Goal: Information Seeking & Learning: Learn about a topic

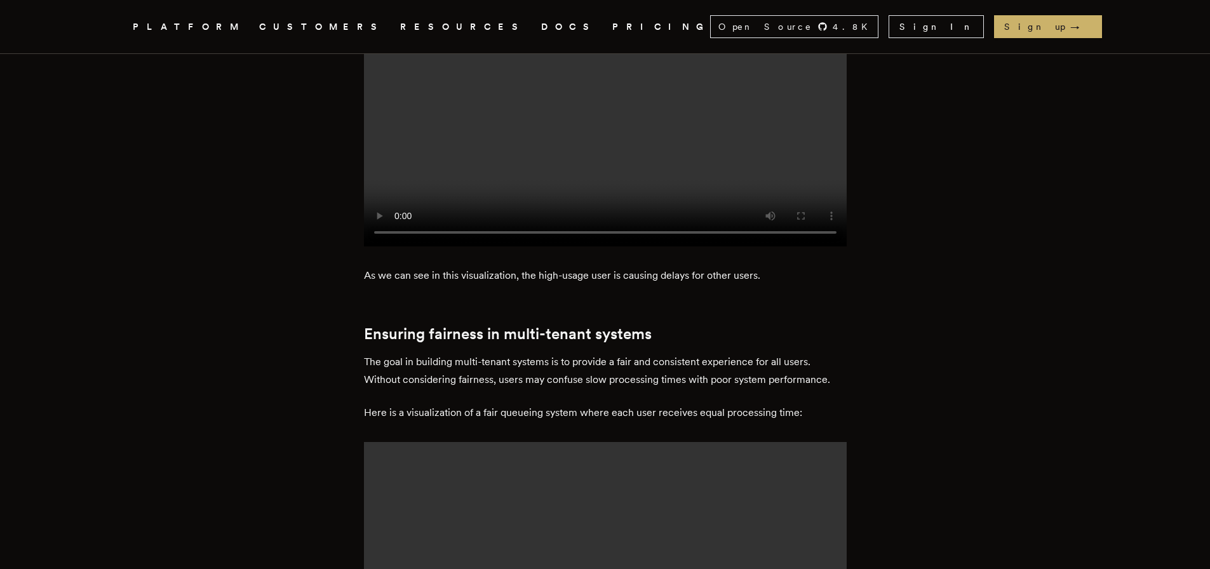
scroll to position [1325, 0]
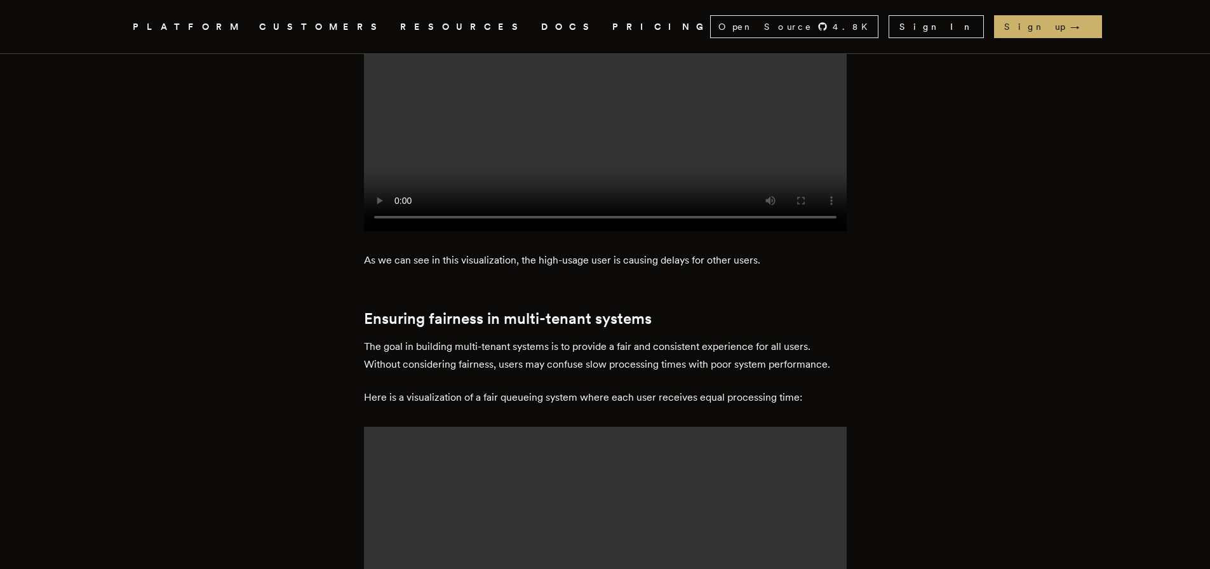
click at [466, 338] on p "The goal in building multi-tenant systems is to provide a fair and consistent e…" at bounding box center [605, 356] width 483 height 36
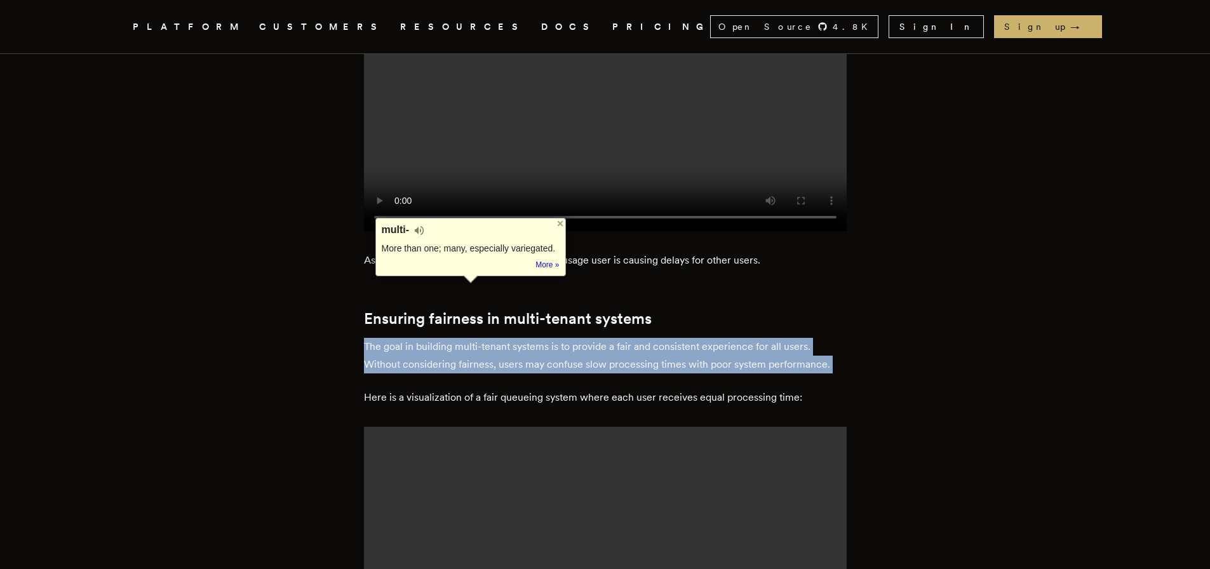
click at [466, 338] on p "The goal in building multi-tenant systems is to provide a fair and consistent e…" at bounding box center [605, 356] width 483 height 36
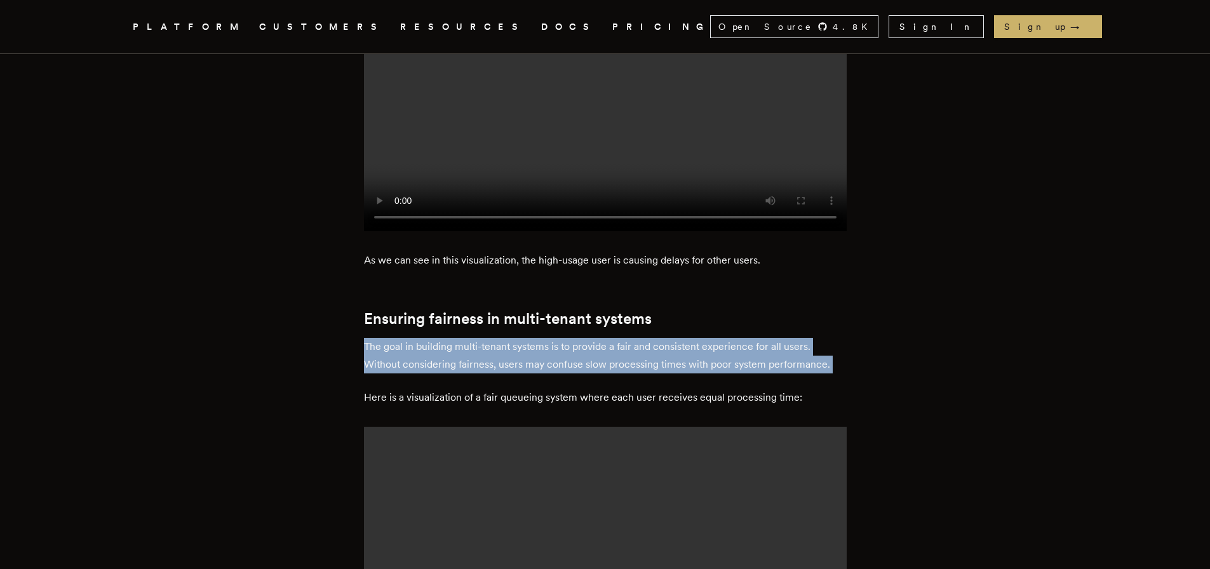
click at [513, 338] on p "The goal in building multi-tenant systems is to provide a fair and consistent e…" at bounding box center [605, 356] width 483 height 36
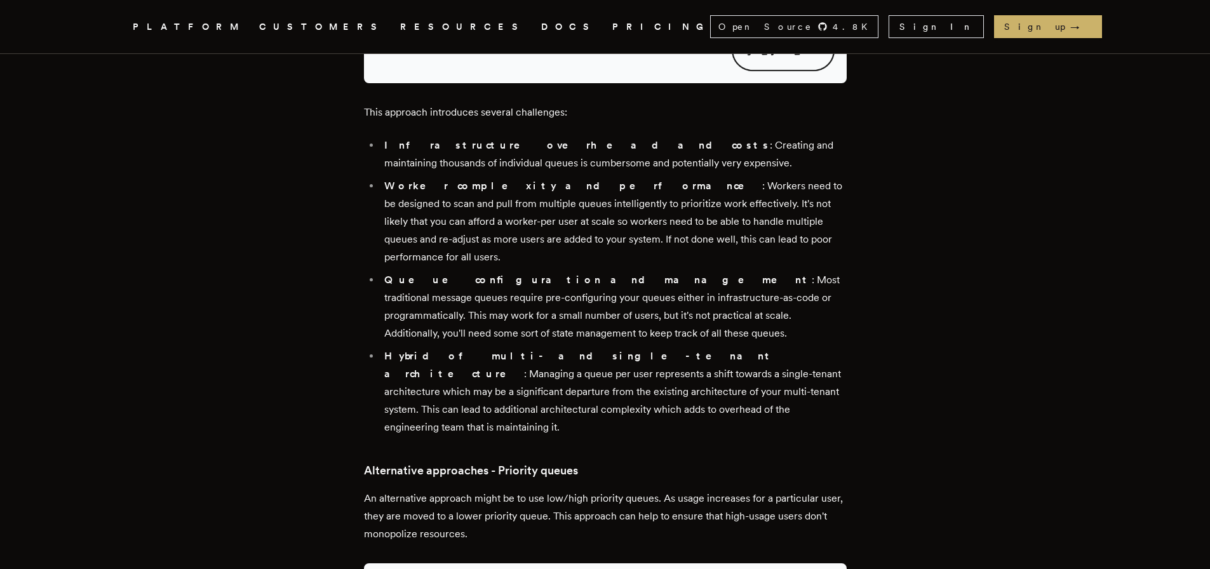
scroll to position [2237, 0]
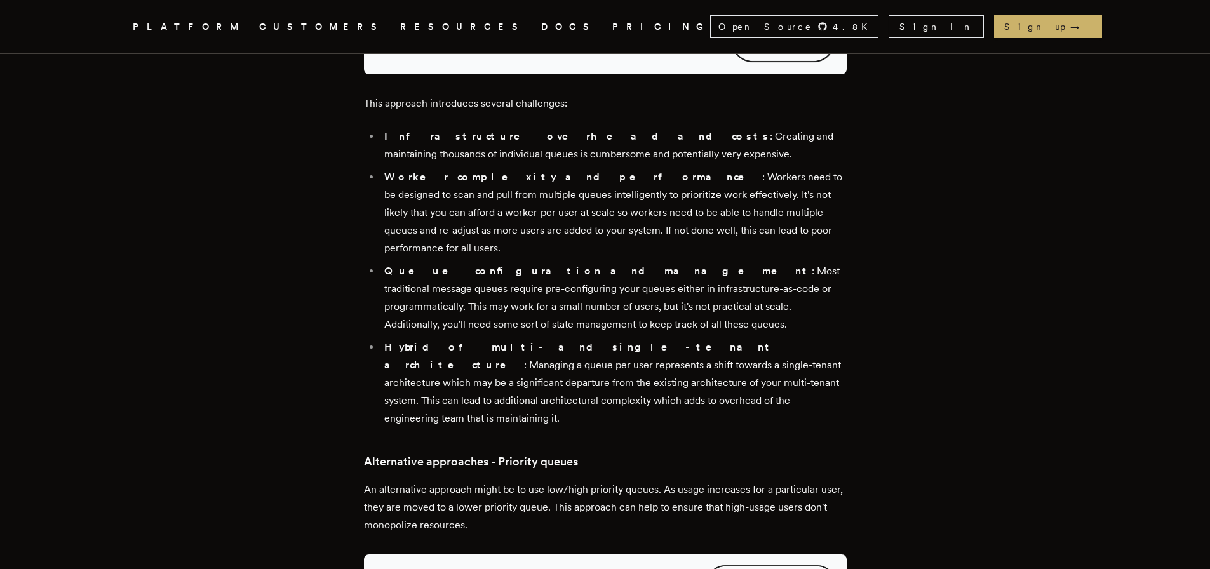
click at [509, 262] on li "Queue configuration and management : Most traditional message queues require pr…" at bounding box center [614, 297] width 466 height 71
click at [718, 339] on li "Hybrid of multi- and single-tenant architecture : Managing a queue per user rep…" at bounding box center [614, 383] width 466 height 89
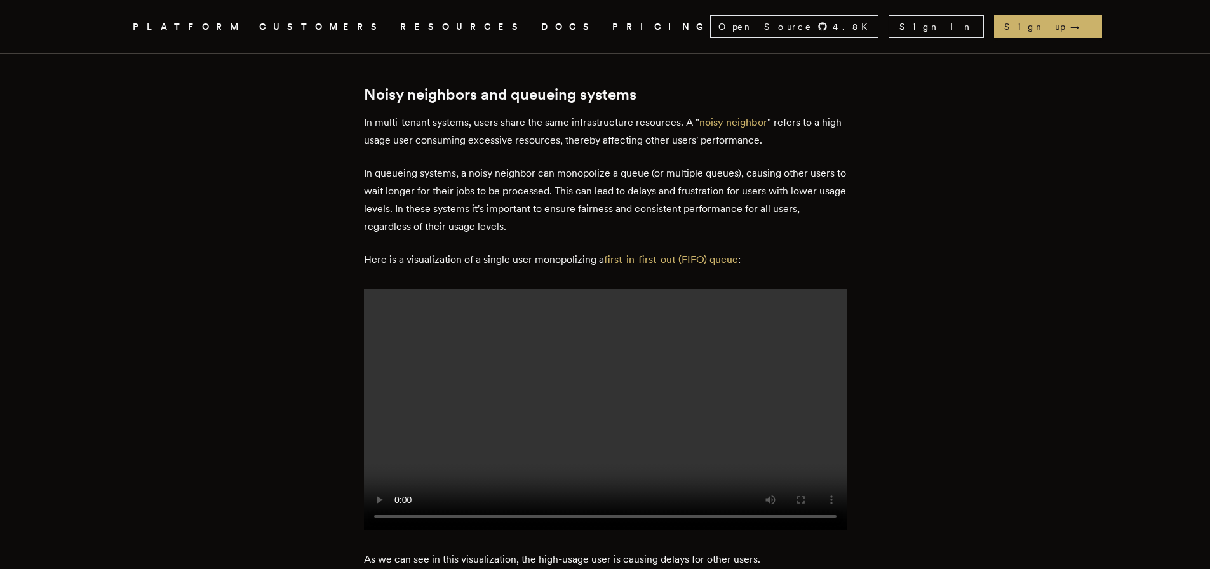
scroll to position [1029, 0]
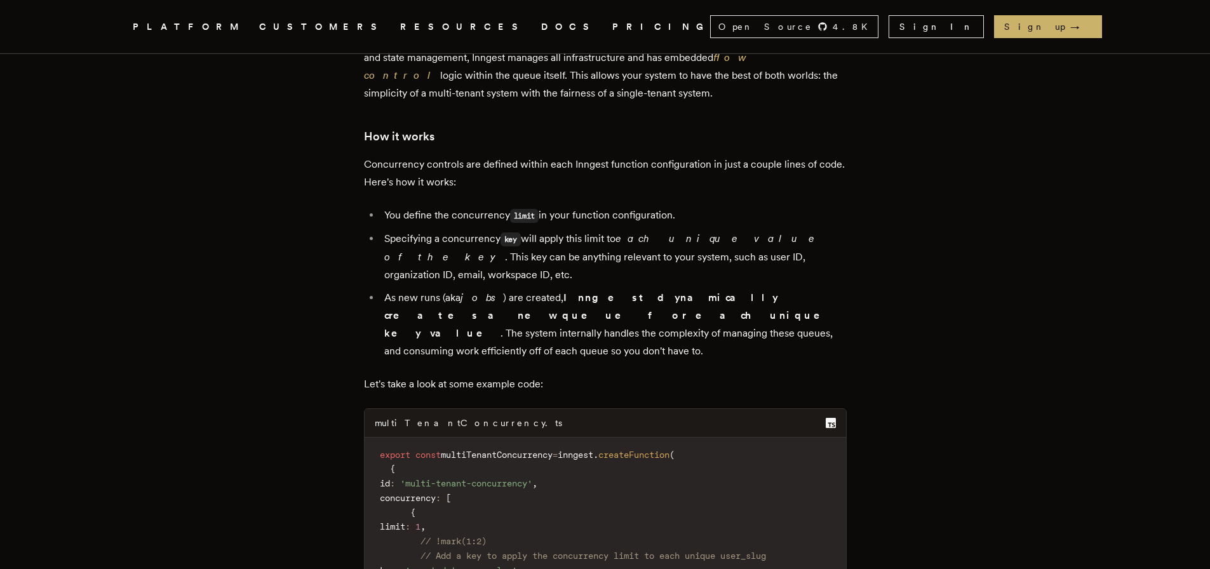
scroll to position [3231, 0]
